Goal: Task Accomplishment & Management: Manage account settings

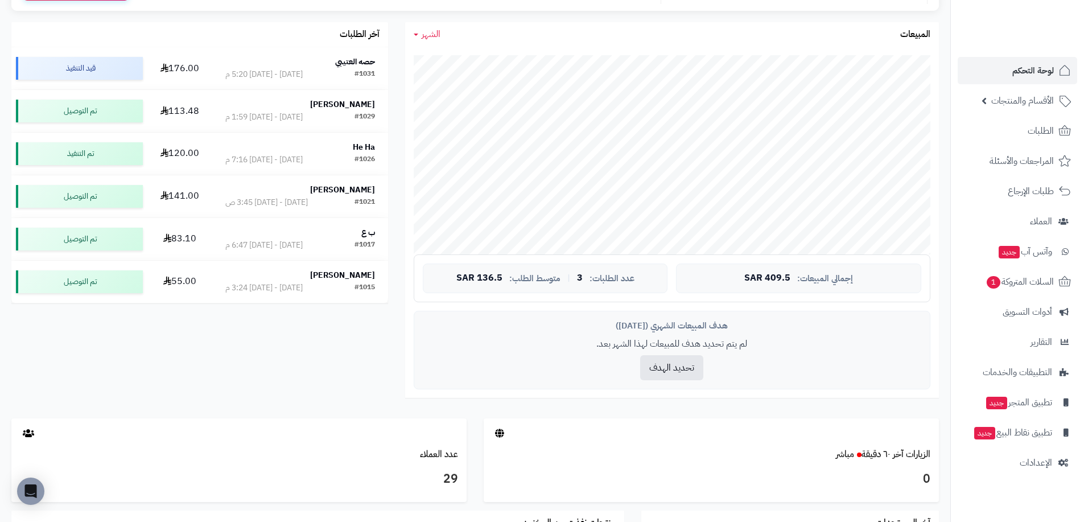
scroll to position [179, 0]
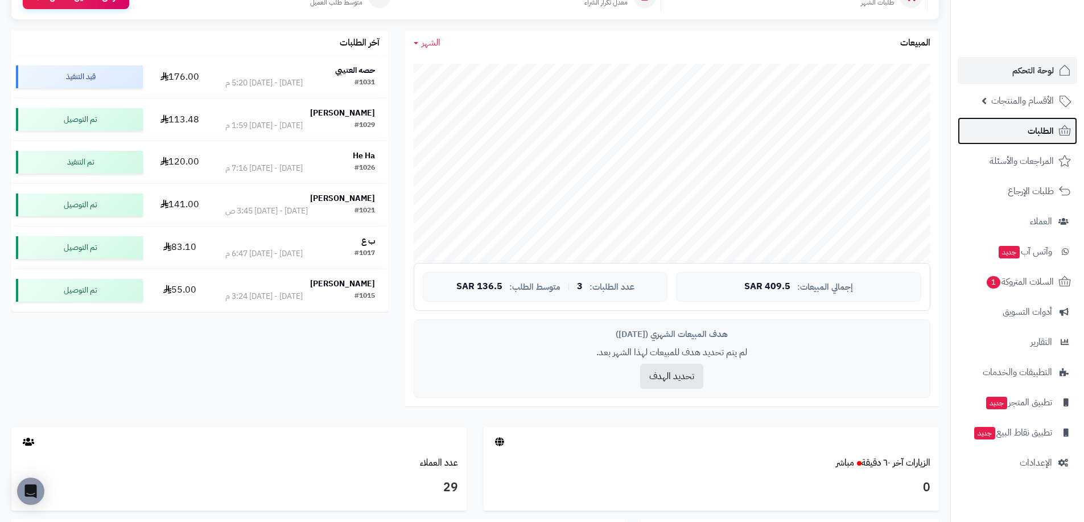
click at [1041, 133] on span "الطلبات" at bounding box center [1041, 131] width 26 height 16
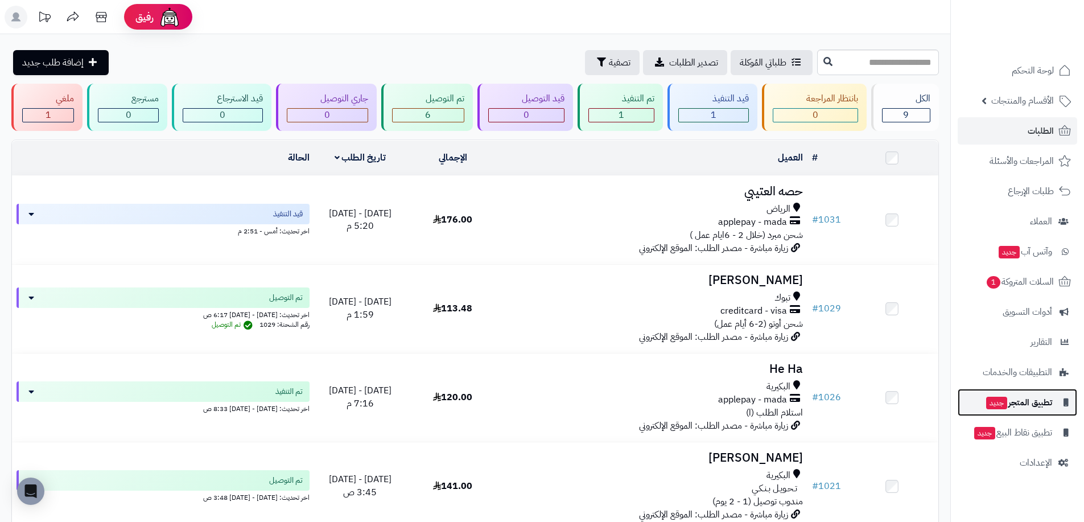
click at [1040, 407] on span "تطبيق المتجر جديد" at bounding box center [1018, 402] width 67 height 16
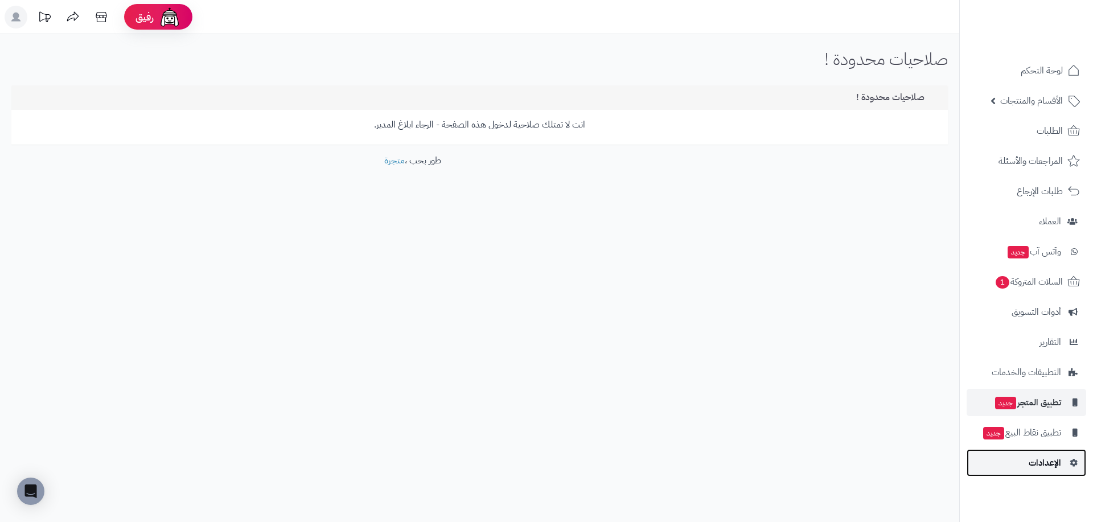
click at [1056, 466] on span "الإعدادات" at bounding box center [1044, 463] width 32 height 16
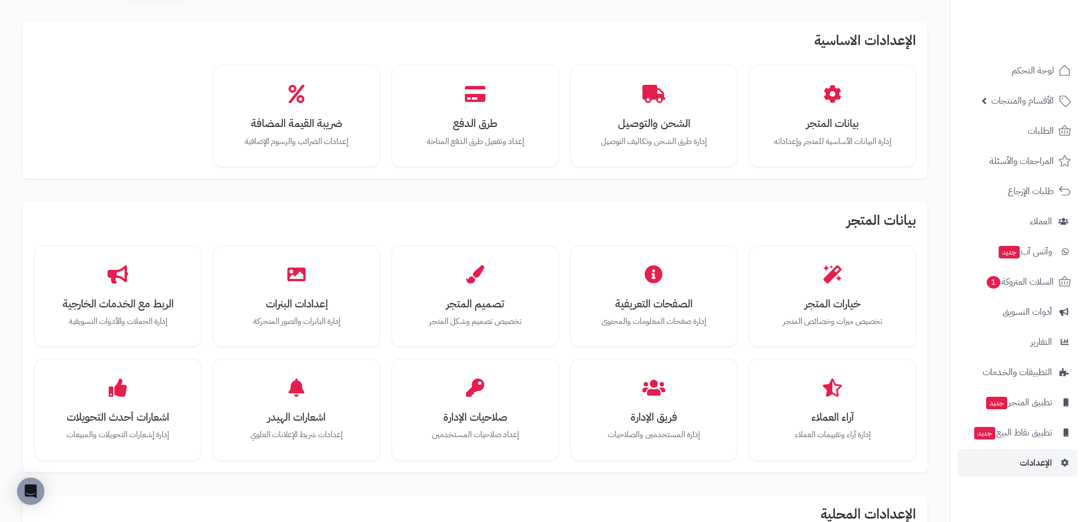
scroll to position [114, 0]
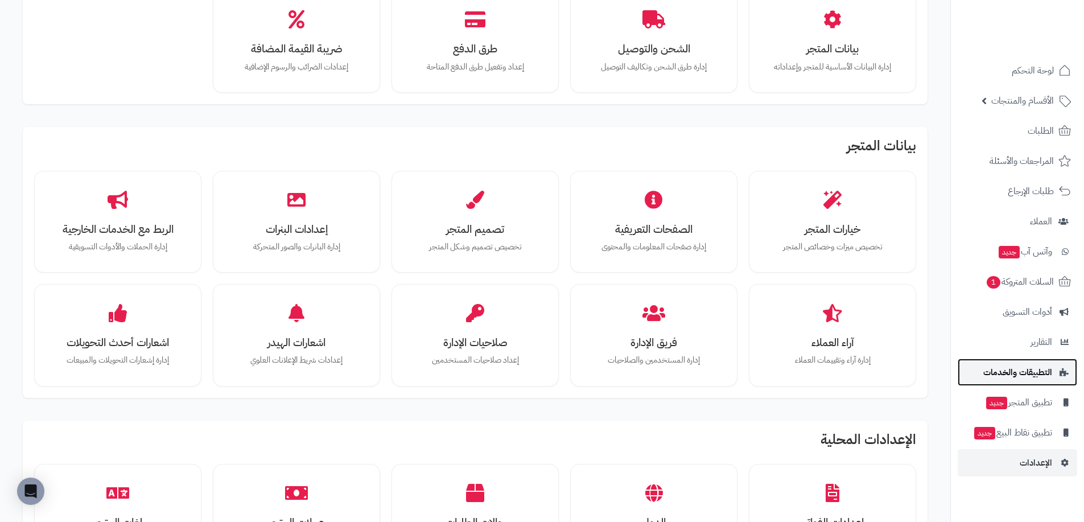
click at [1022, 372] on span "التطبيقات والخدمات" at bounding box center [1017, 372] width 69 height 16
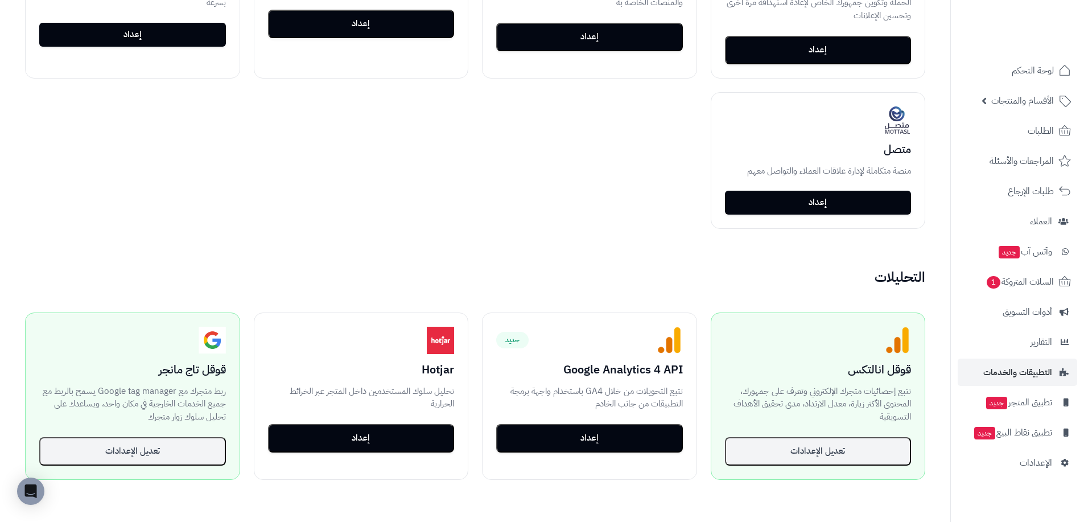
scroll to position [626, 0]
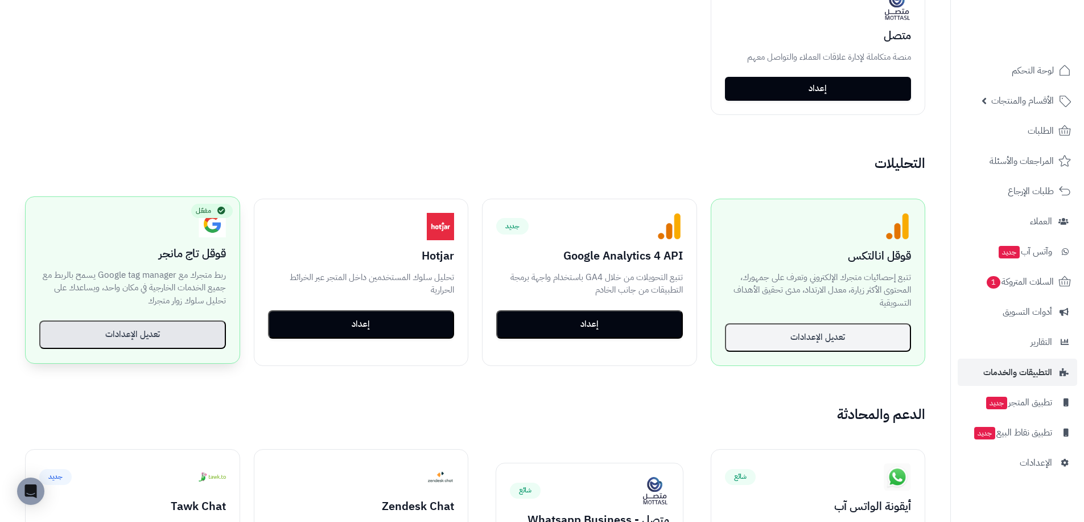
click at [172, 338] on button "تعديل الإعدادات" at bounding box center [132, 334] width 187 height 28
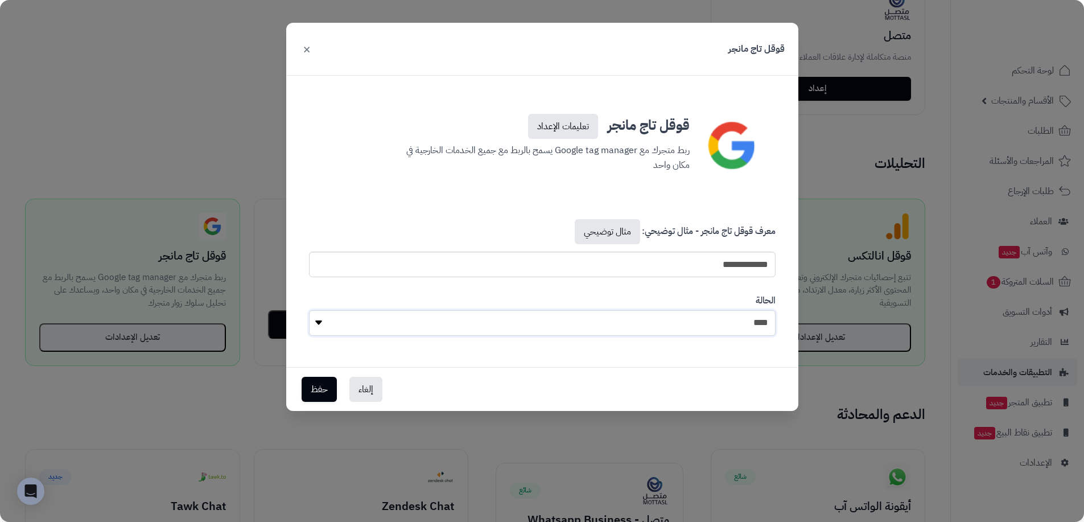
click at [321, 321] on select "**** ****" at bounding box center [542, 323] width 467 height 26
click at [310, 51] on button "×" at bounding box center [307, 48] width 14 height 25
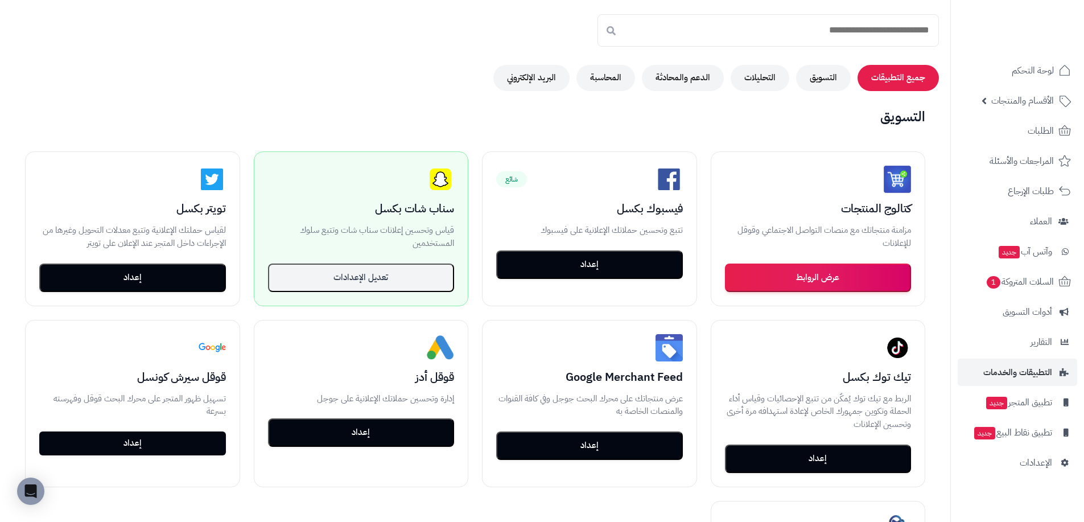
scroll to position [0, 0]
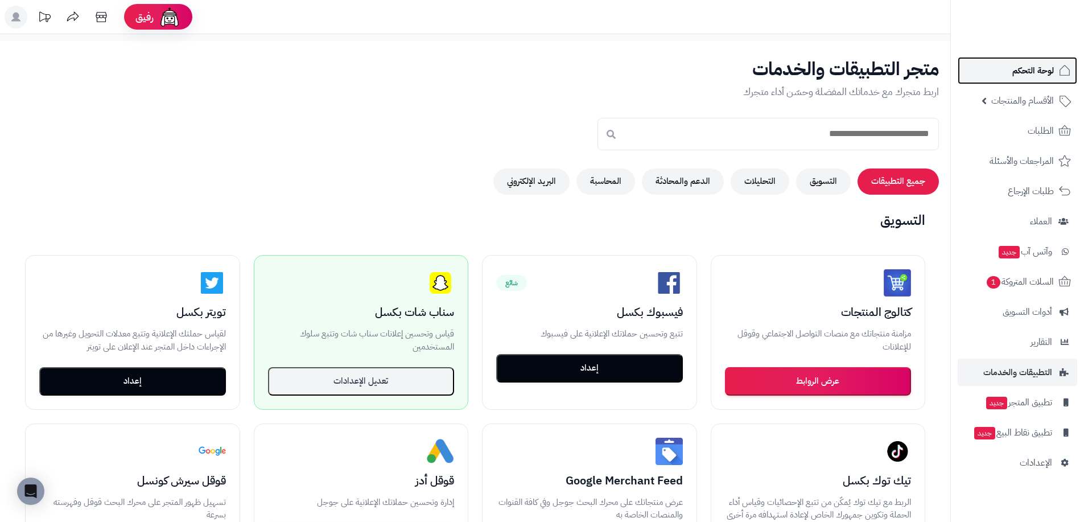
click at [1036, 81] on link "لوحة التحكم" at bounding box center [1018, 70] width 120 height 27
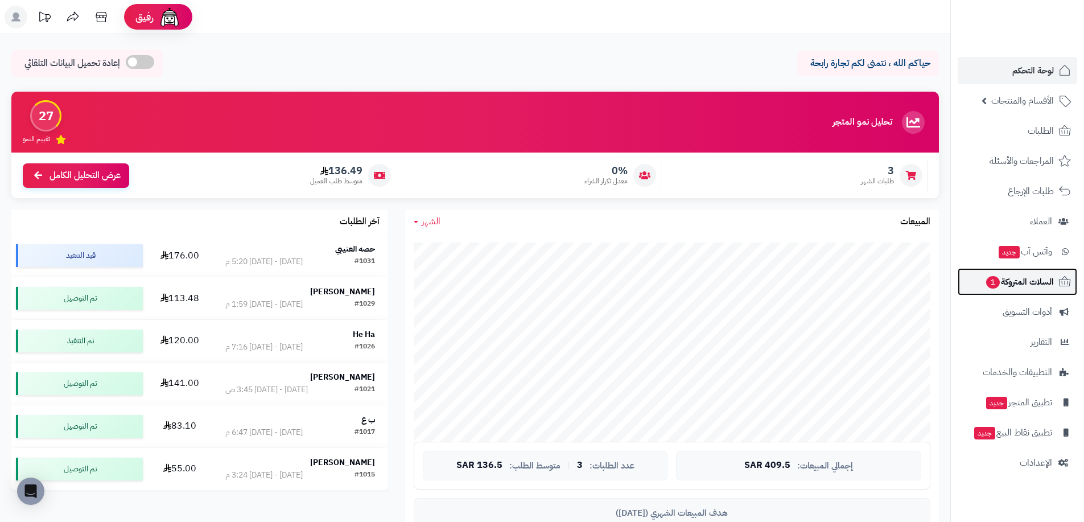
click at [1018, 281] on span "السلات المتروكة 1" at bounding box center [1019, 282] width 69 height 16
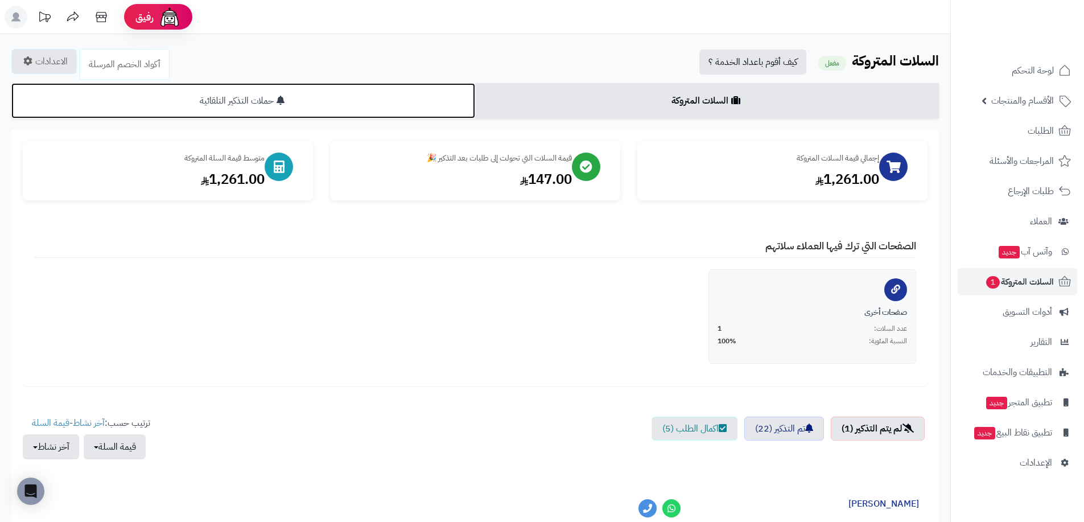
click at [387, 106] on link "حملات التذكير التلقائية" at bounding box center [243, 100] width 464 height 35
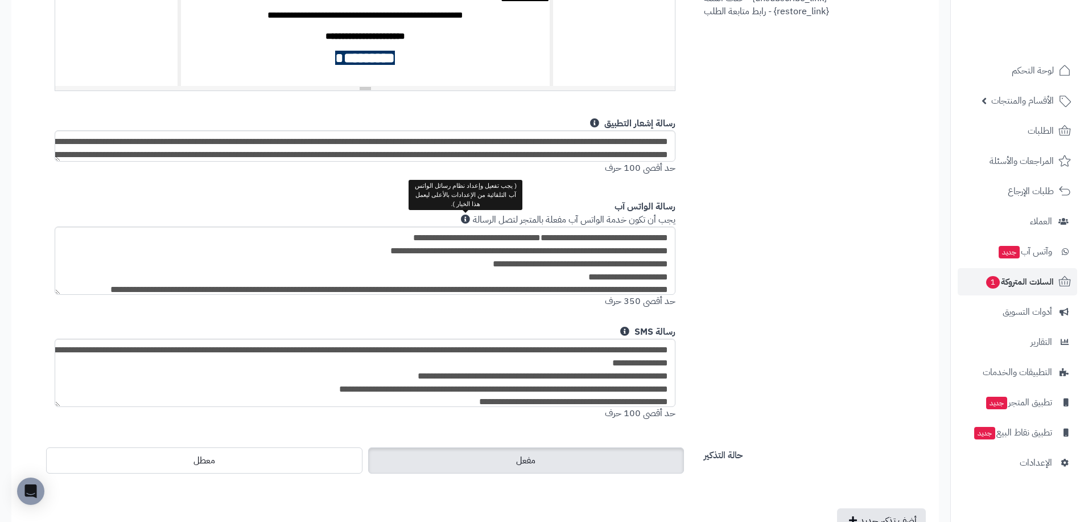
click at [464, 219] on span at bounding box center [465, 219] width 9 height 9
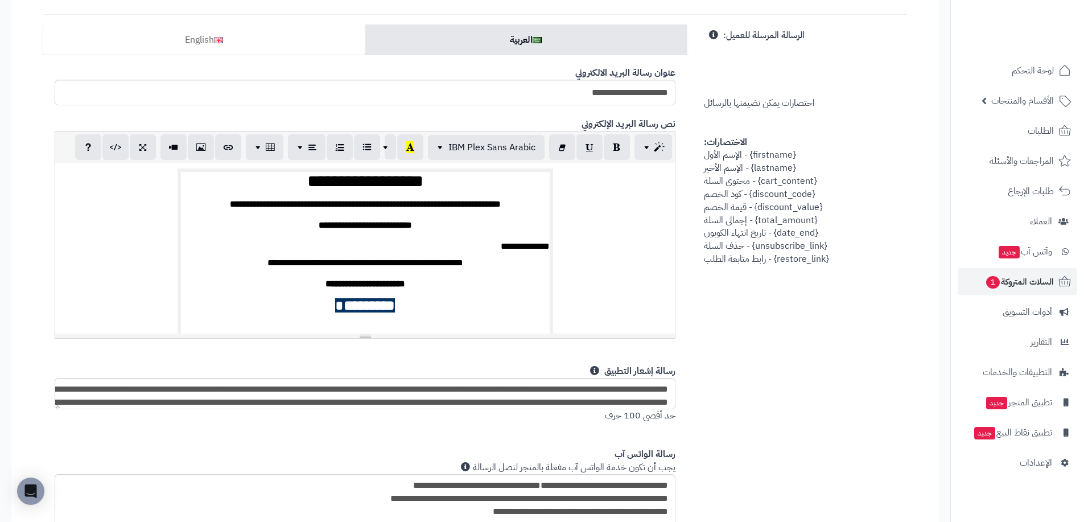
scroll to position [569, 0]
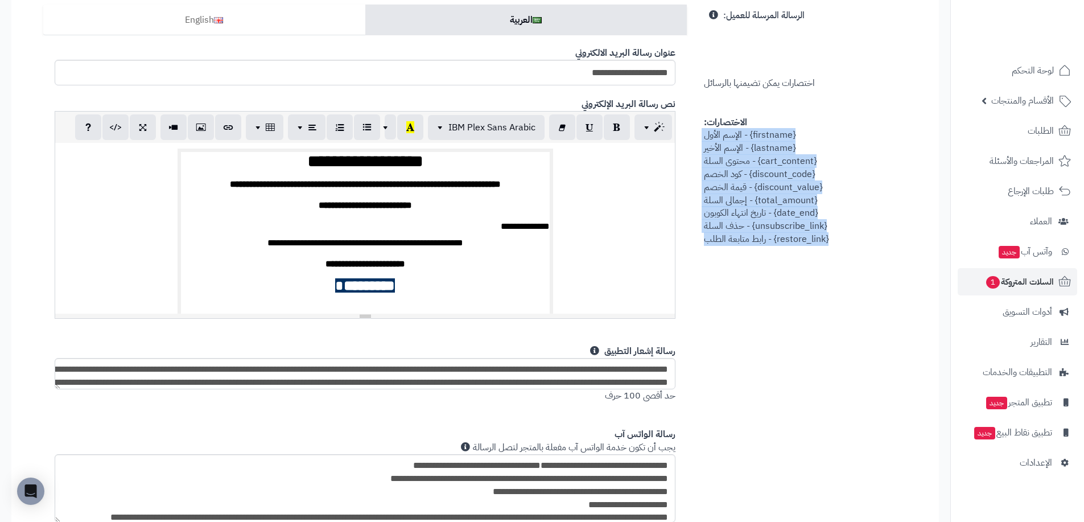
drag, startPoint x: 806, startPoint y: 129, endPoint x: 706, endPoint y: 244, distance: 152.5
click at [706, 244] on div "الرسالة المرسلة للعميل: اختصارات يمكن تضيمنها بالرسائل الاختصارات: {firstname} …" at bounding box center [805, 125] width 220 height 241
copy span "{firstname} - الإسم الأول {lastname} - الإسم الأخير {cart_content} - محتوى السل…"
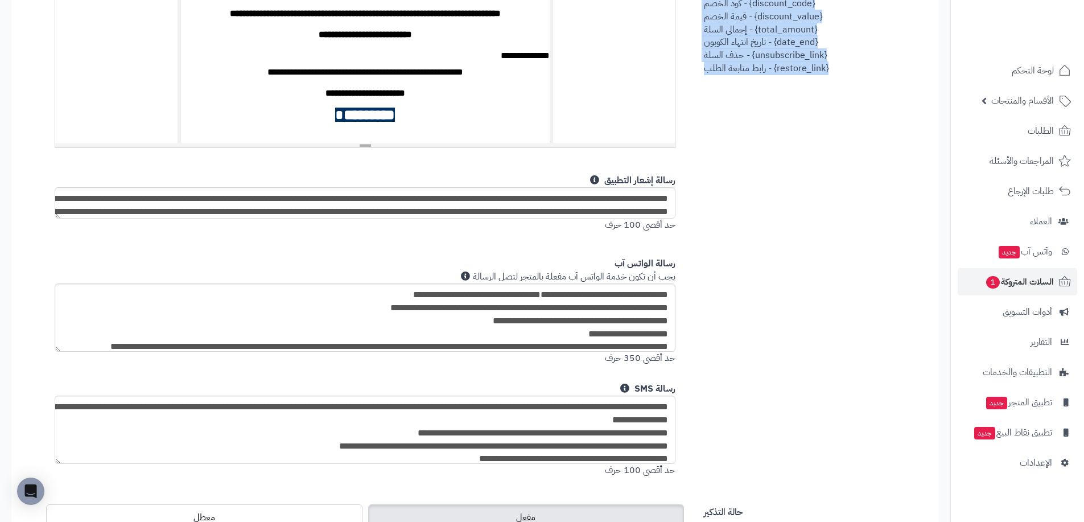
scroll to position [20, 0]
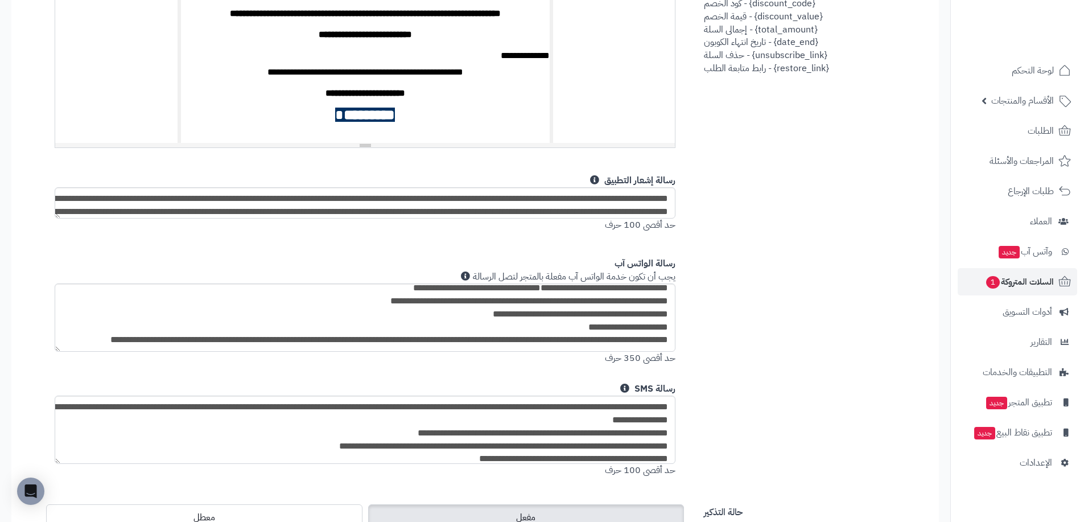
click at [795, 177] on div "**********" at bounding box center [475, 161] width 881 height 654
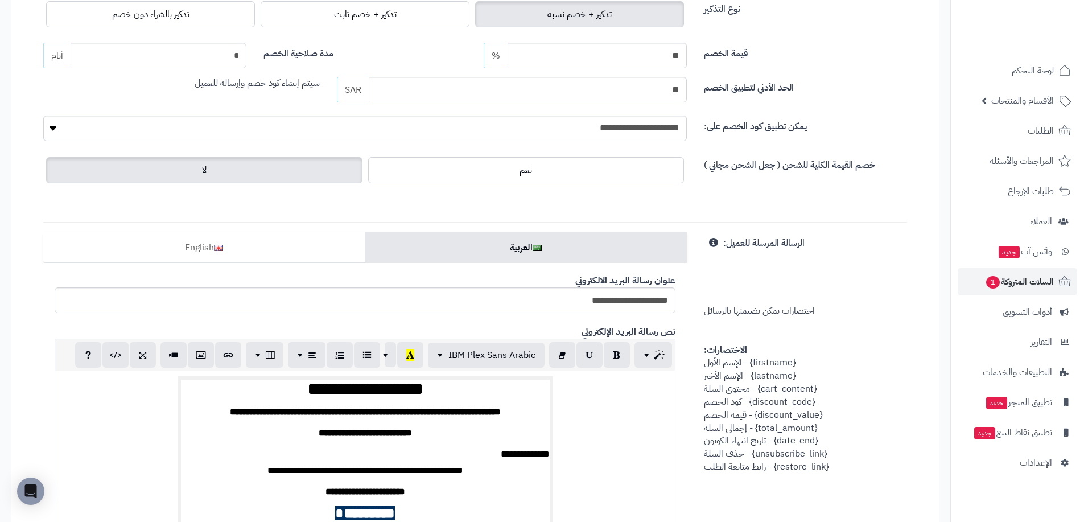
scroll to position [114, 0]
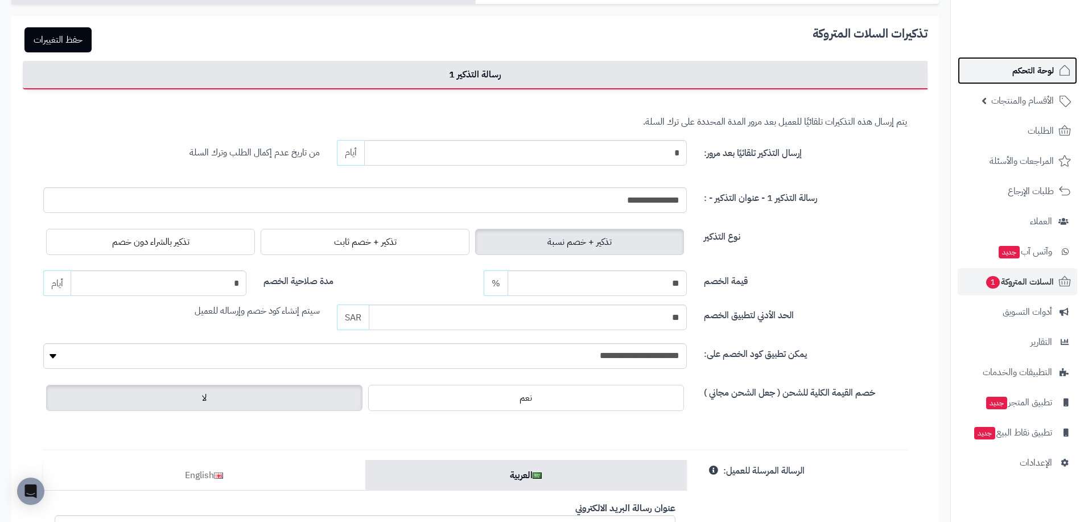
click at [1016, 68] on span "لوحة التحكم" at bounding box center [1033, 71] width 42 height 16
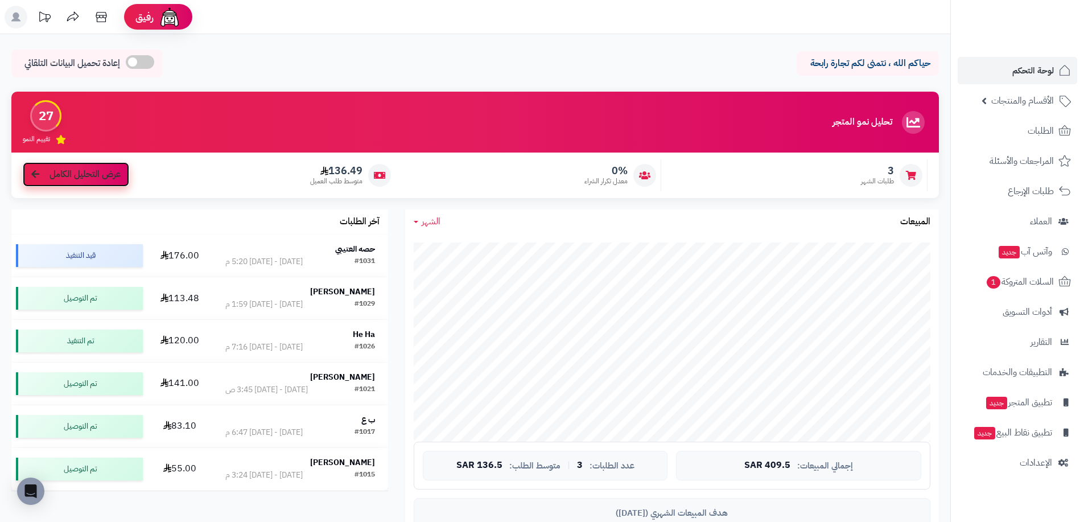
click at [99, 178] on span "عرض التحليل الكامل" at bounding box center [85, 174] width 71 height 13
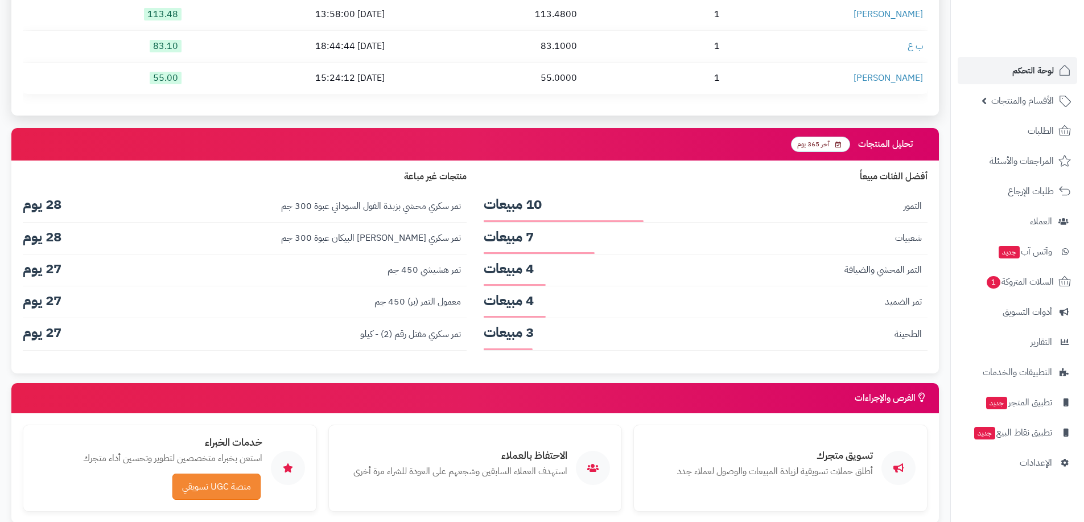
scroll to position [1489, 0]
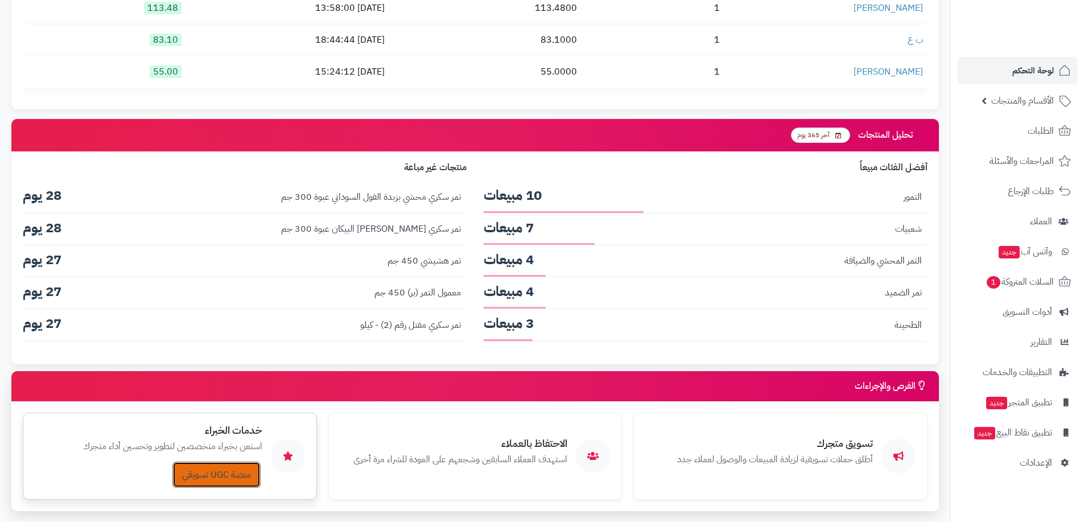
click at [249, 462] on link "منصة UGC تسويقي" at bounding box center [216, 475] width 88 height 26
